Goal: Task Accomplishment & Management: Complete application form

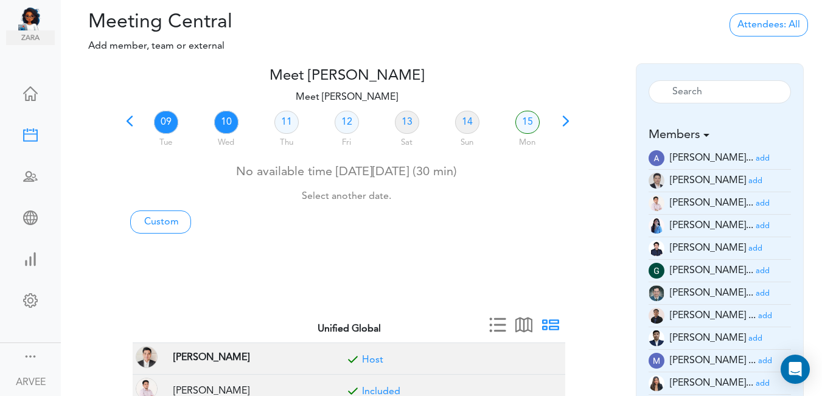
click at [227, 120] on link "10" at bounding box center [226, 122] width 24 height 23
click at [159, 220] on link "Custom" at bounding box center [160, 221] width 61 height 23
type input "Meet [PERSON_NAME]"
type input "[URL][DOMAIN_NAME][SECURITY_DATA]"
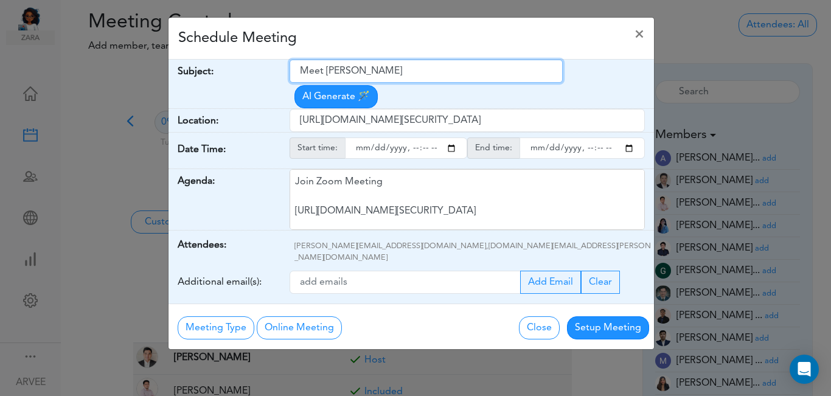
drag, startPoint x: 299, startPoint y: 72, endPoint x: 386, endPoint y: 68, distance: 86.4
click at [421, 67] on input "Meet [PERSON_NAME]" at bounding box center [426, 71] width 273 height 23
paste input "Claiborne -Tax Planning 082025"
type input "Claiborne -Tax Planning 082025"
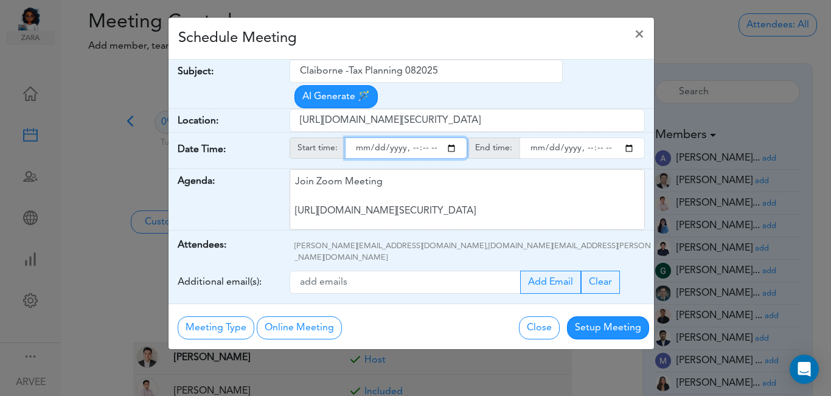
click at [454, 137] on input "starttime" at bounding box center [406, 147] width 122 height 21
click at [411, 137] on input "starttime" at bounding box center [406, 147] width 122 height 21
type input "[DATE]T18:53"
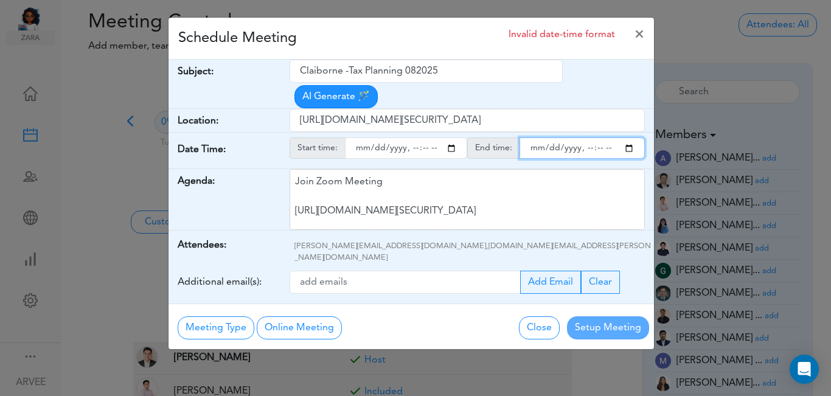
click at [628, 137] on input "endtime" at bounding box center [581, 147] width 125 height 21
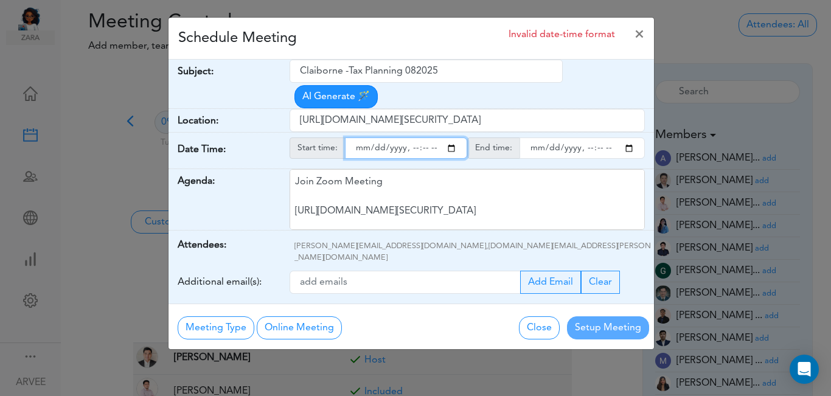
type input "[DATE]T19:54"
click at [424, 137] on input "starttime" at bounding box center [406, 147] width 122 height 21
type input "[DATE]T18:00"
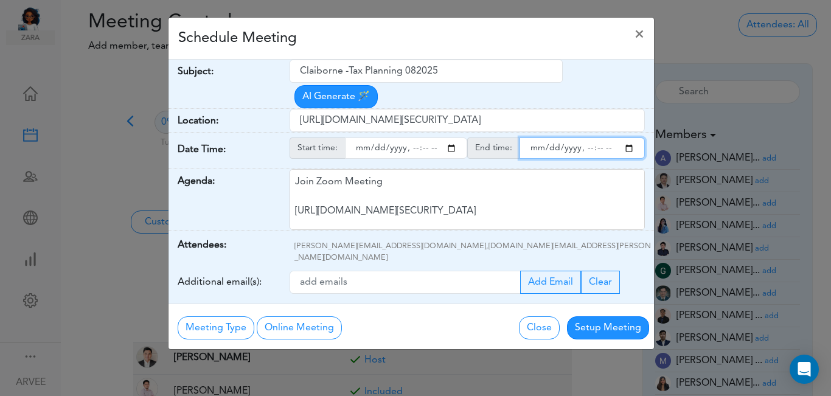
click at [597, 137] on input "endtime" at bounding box center [581, 147] width 125 height 21
type input "[DATE]T19:00"
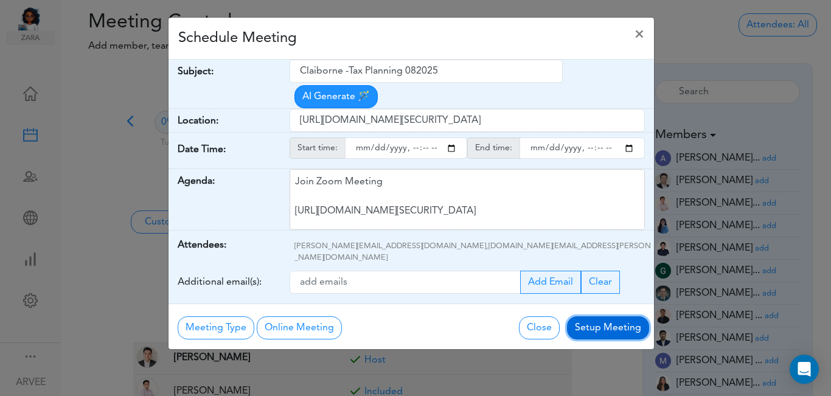
click at [598, 316] on button "Setup Meeting" at bounding box center [608, 327] width 82 height 23
